Goal: Task Accomplishment & Management: Use online tool/utility

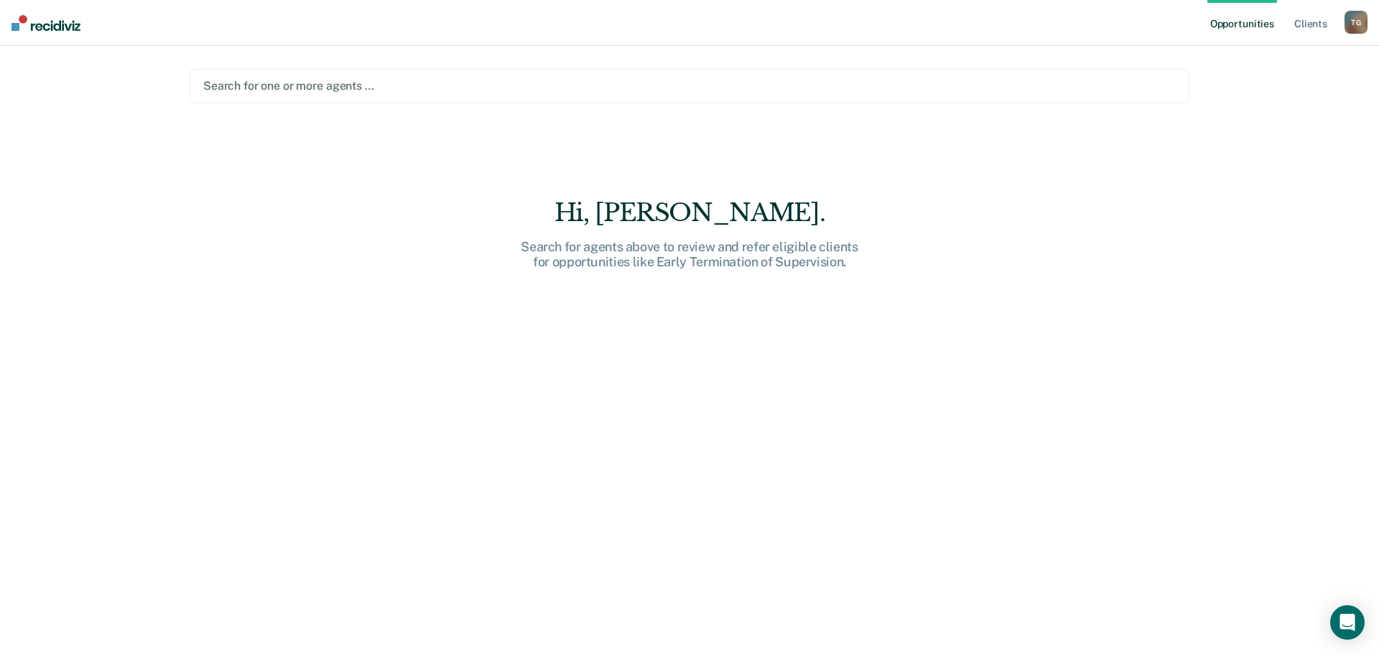
click at [295, 89] on div at bounding box center [689, 86] width 973 height 17
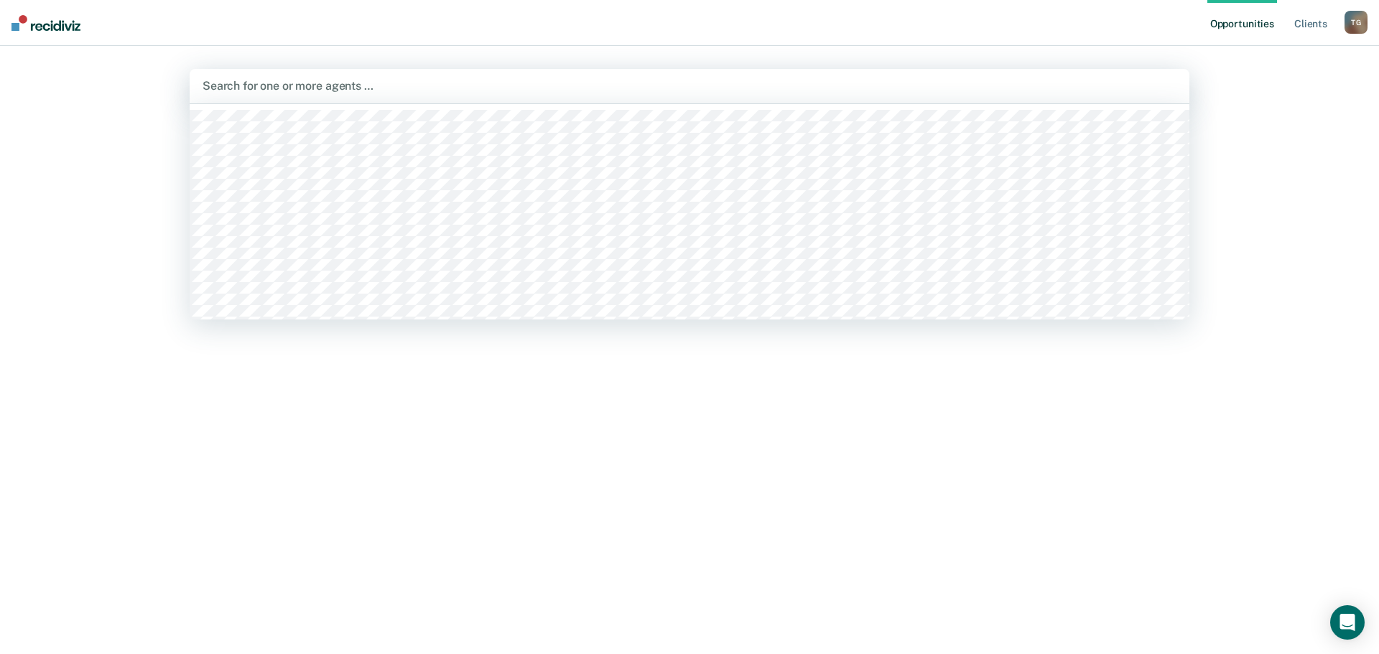
click at [1071, 91] on div at bounding box center [690, 86] width 974 height 17
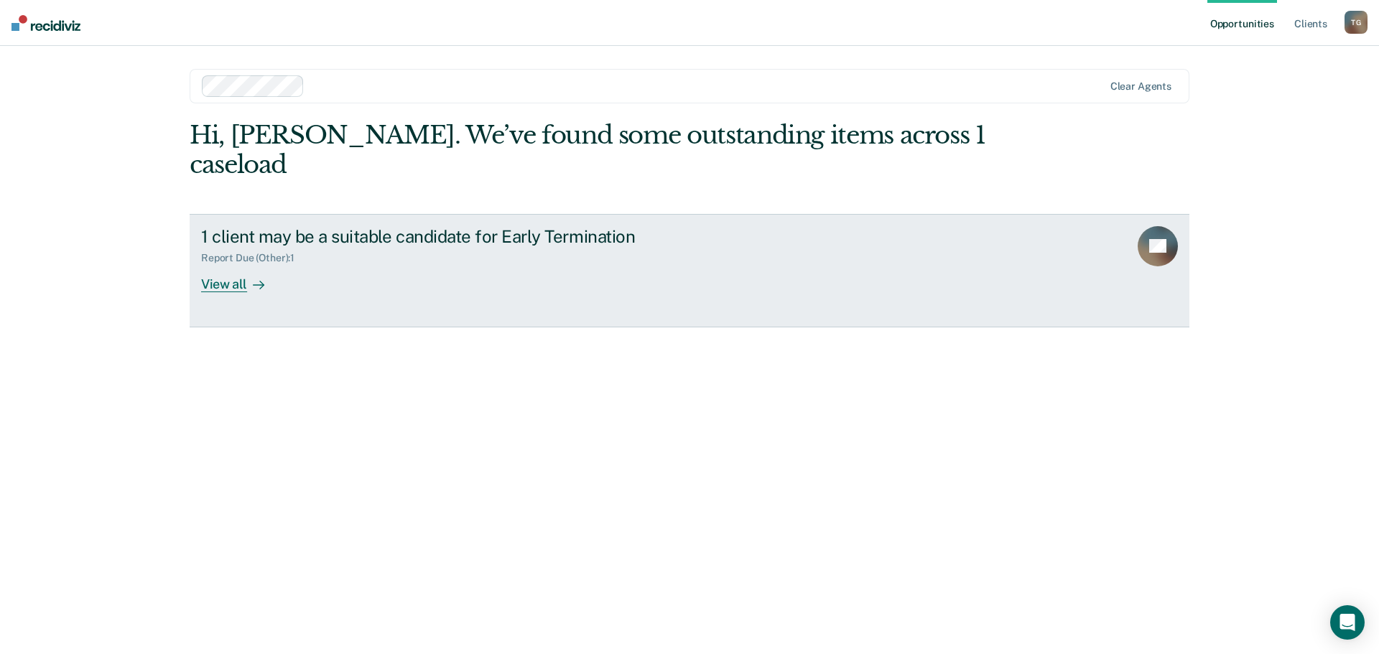
click at [498, 246] on div "1 client may be a suitable candidate for Early Termination Report Due (Other) :…" at bounding box center [470, 259] width 539 height 66
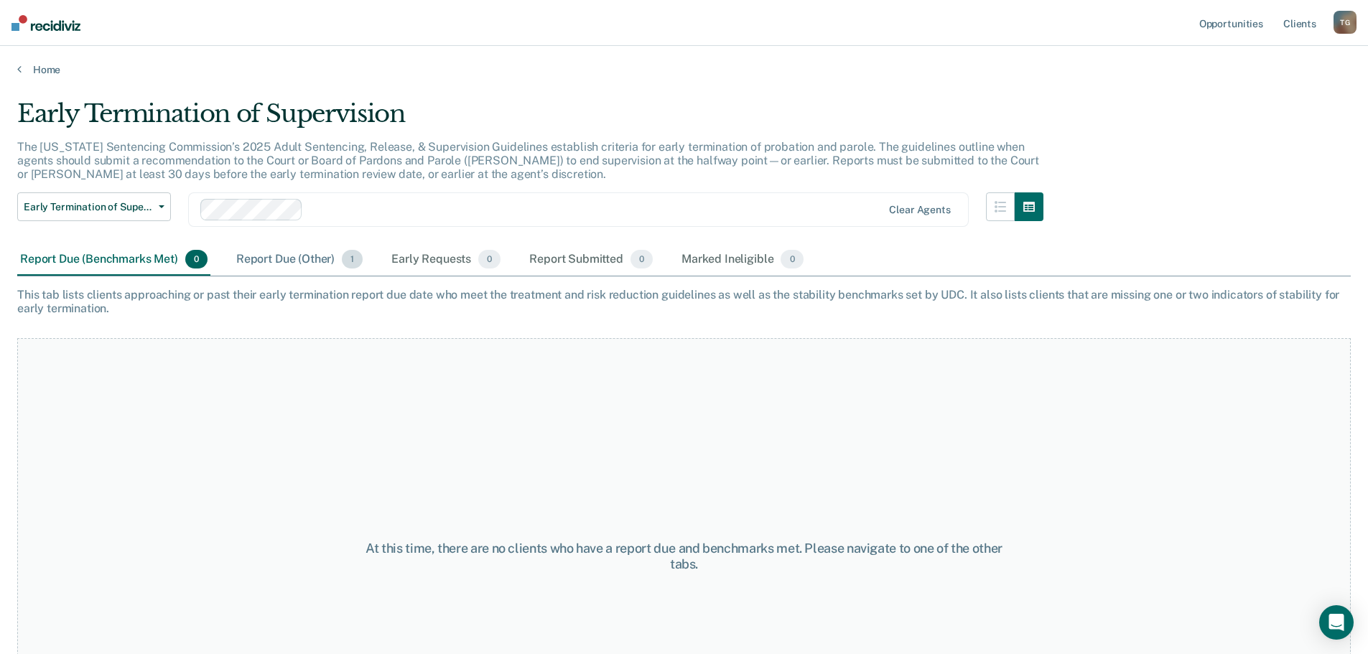
click at [291, 259] on div "Report Due (Other) 1" at bounding box center [299, 260] width 132 height 32
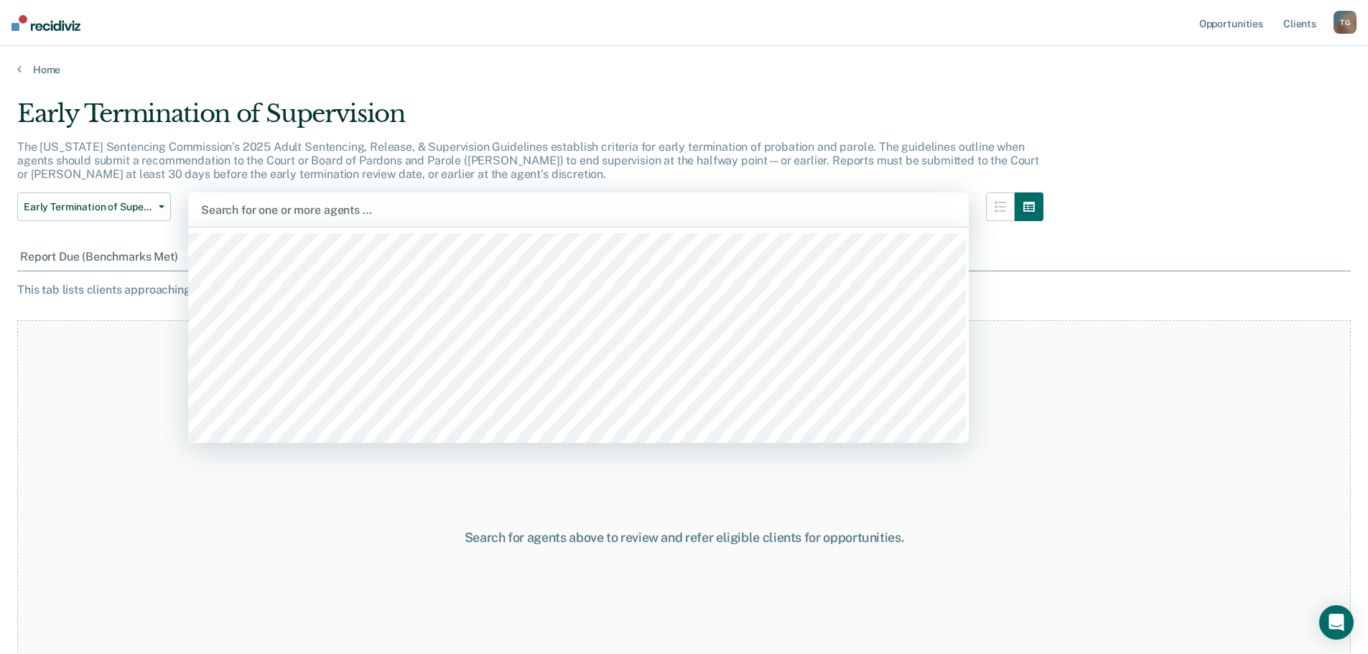
click at [292, 206] on div at bounding box center [578, 210] width 755 height 17
type input "up"
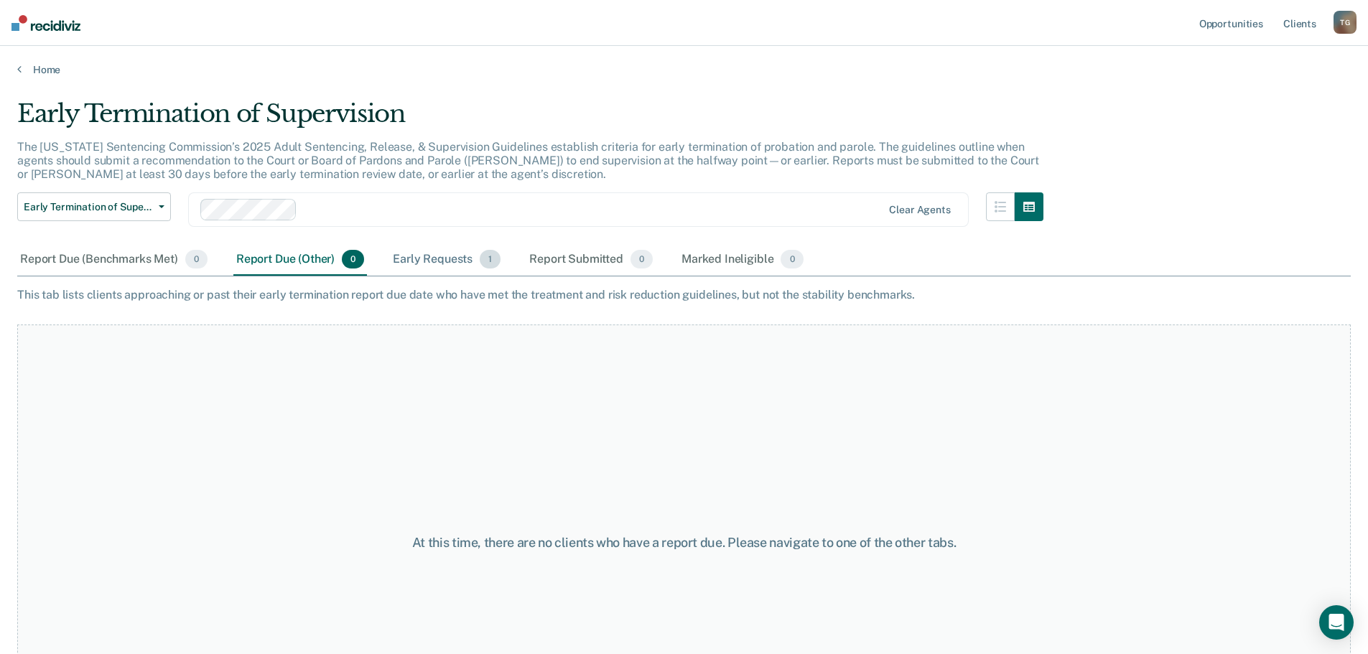
click at [445, 264] on div "Early Requests 1" at bounding box center [446, 260] width 113 height 32
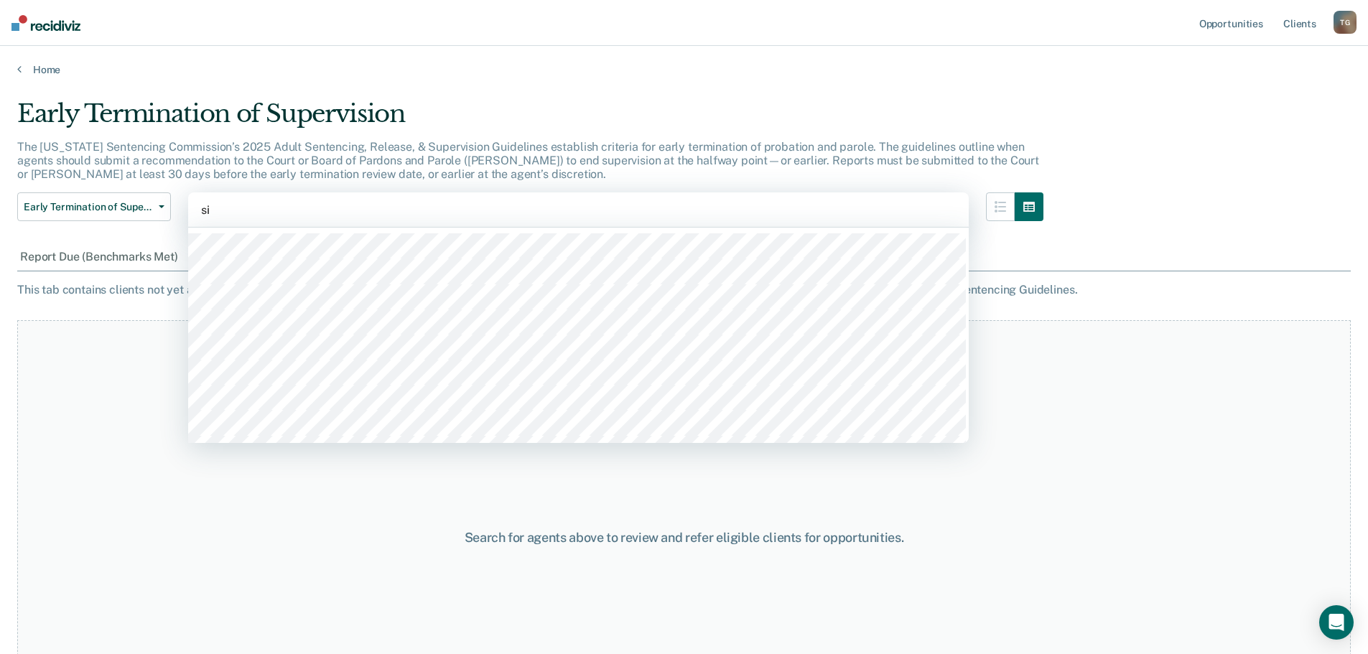
type input "sie"
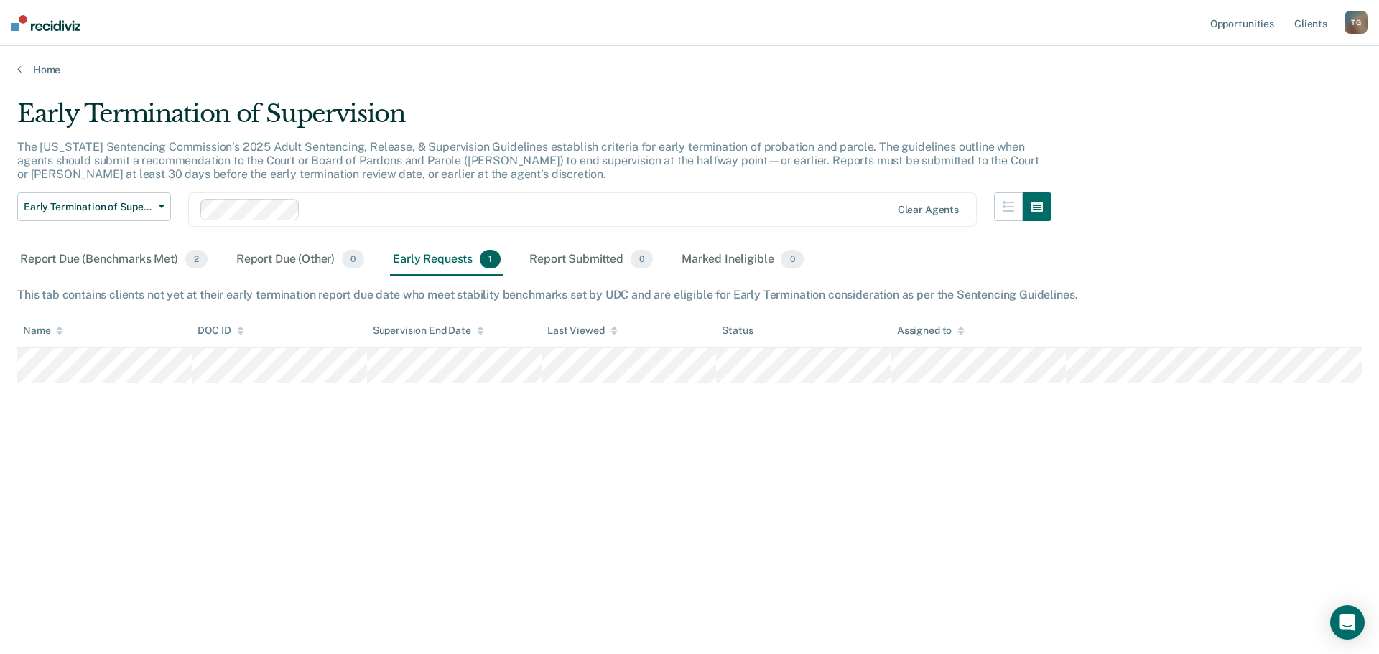
click at [139, 254] on div "Report Due (Benchmarks Met) 2" at bounding box center [113, 260] width 193 height 32
